Goal: Find contact information: Find contact information

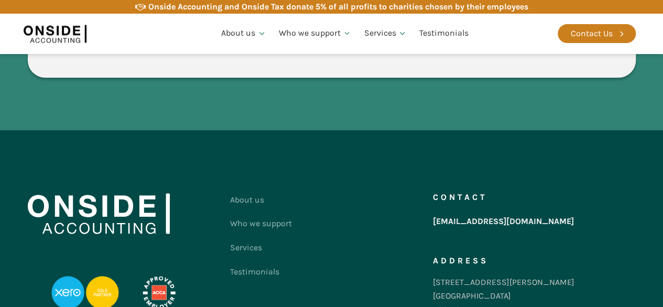
scroll to position [2064, 0]
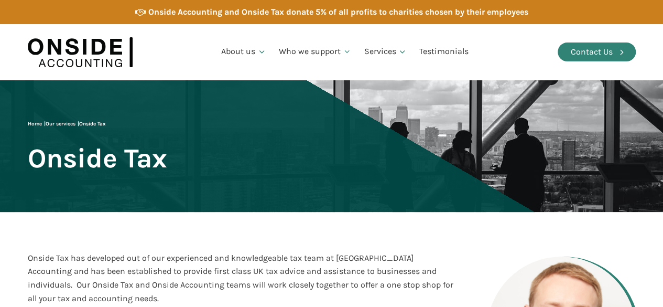
click at [623, 54] on icon at bounding box center [621, 51] width 9 height 9
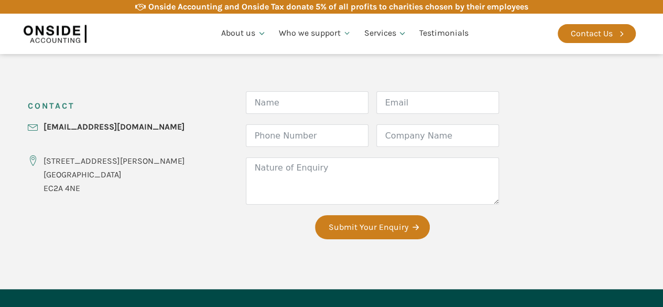
scroll to position [367, 0]
